Goal: Task Accomplishment & Management: Use online tool/utility

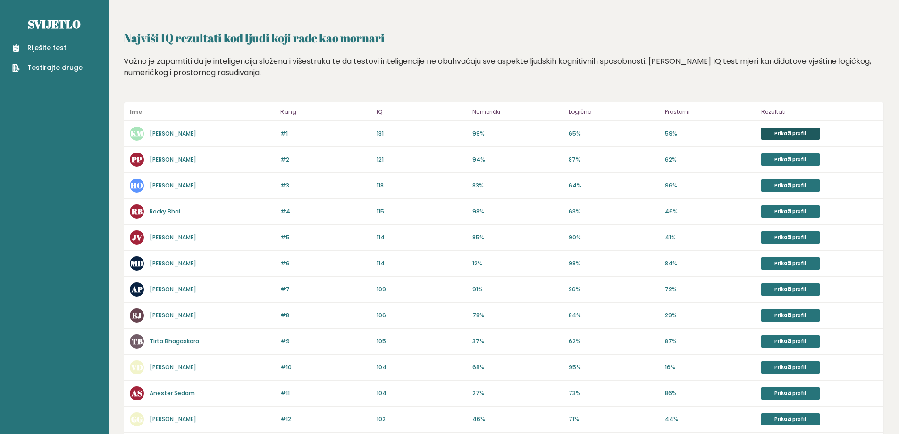
click at [790, 131] on font "Prikaži profil" at bounding box center [790, 133] width 32 height 7
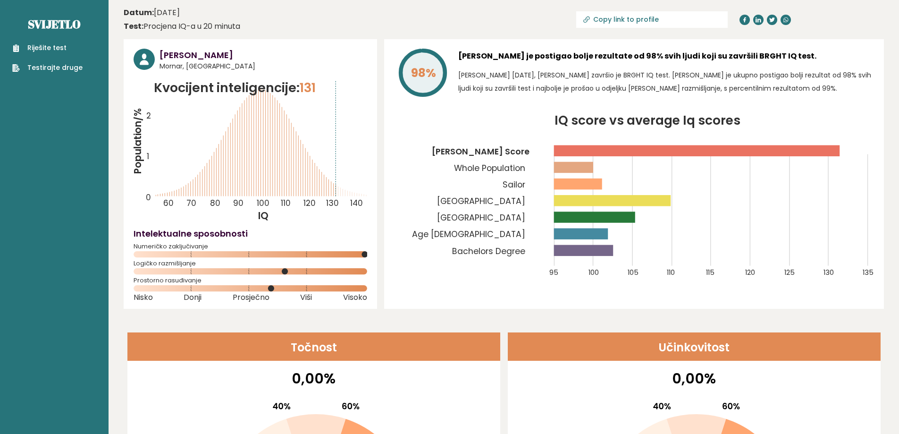
click at [42, 48] on font "Riješite test" at bounding box center [46, 47] width 39 height 9
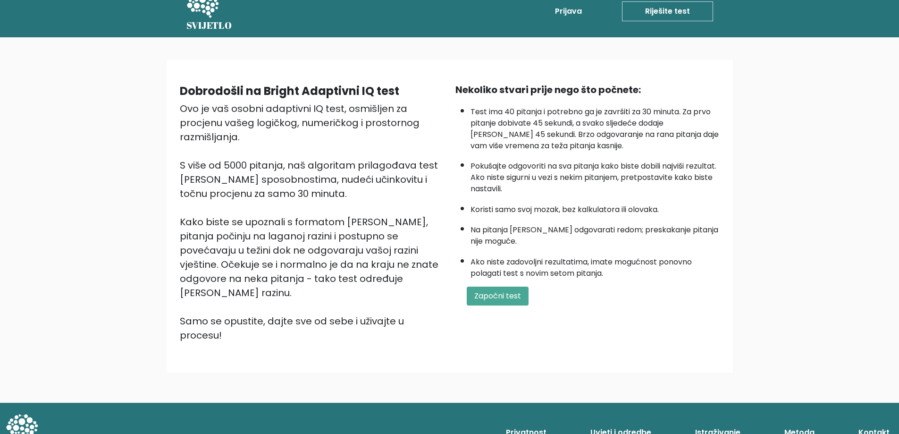
scroll to position [27, 0]
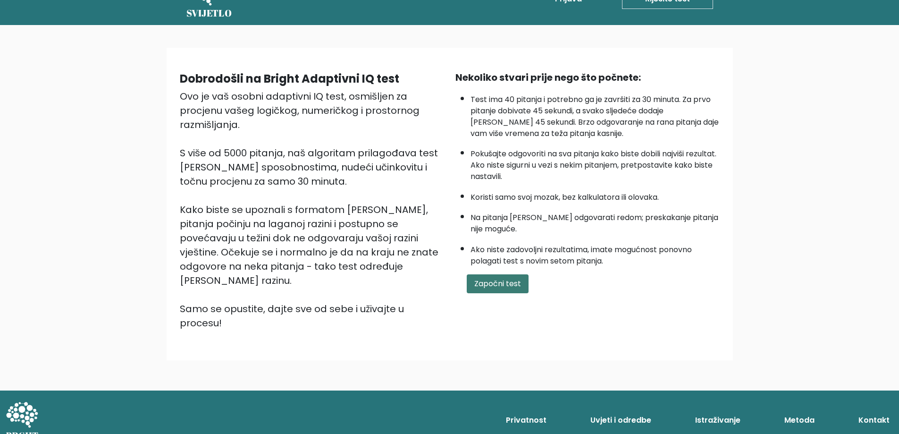
click at [490, 278] on font "Započni test" at bounding box center [497, 283] width 47 height 11
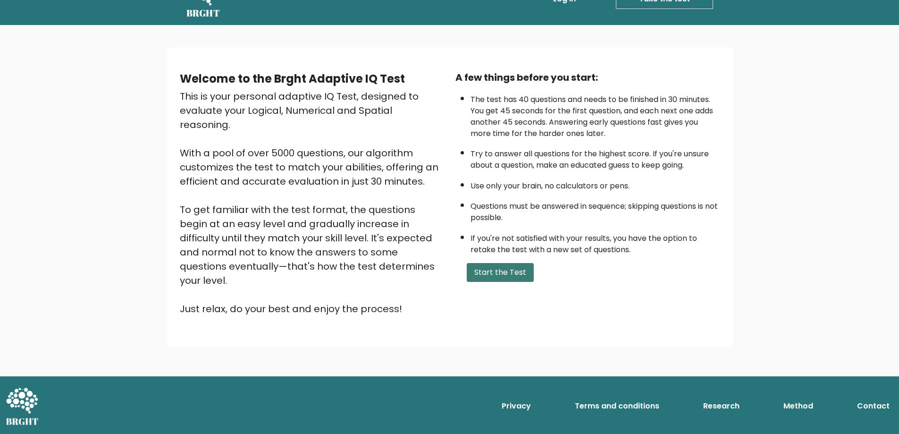
scroll to position [0, 0]
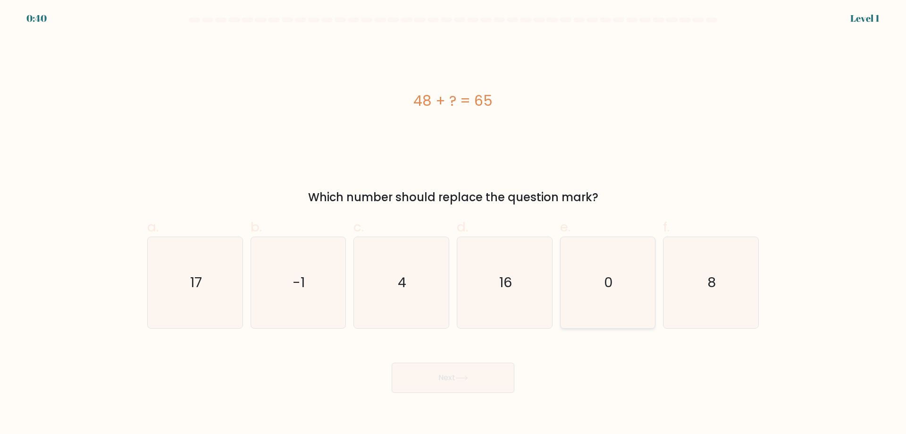
click at [584, 269] on icon "0" at bounding box center [607, 282] width 91 height 91
click at [453, 223] on input "e. 0" at bounding box center [453, 220] width 0 height 6
radio input "true"
